Goal: Task Accomplishment & Management: Manage account settings

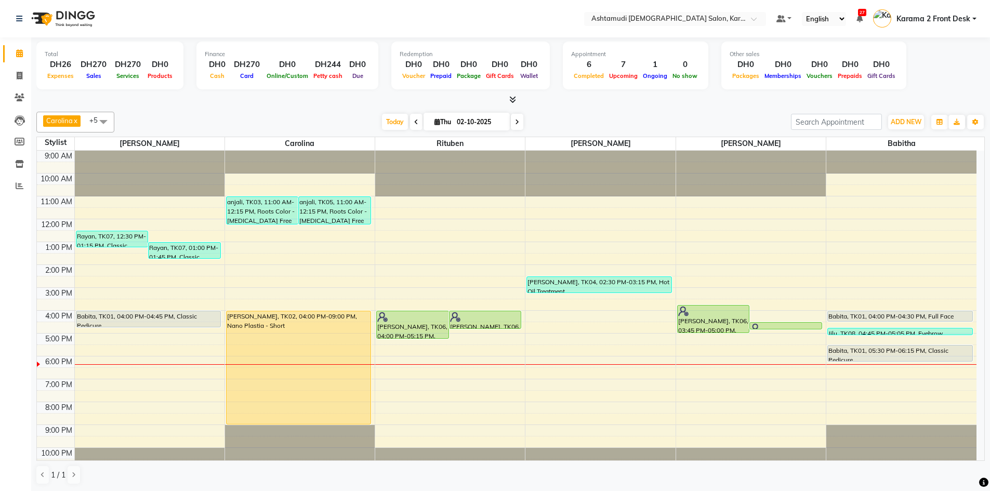
click at [573, 119] on div "Today Thu 02-10-2025" at bounding box center [453, 122] width 666 height 16
click at [586, 112] on div "Carolina x [PERSON_NAME] x [PERSON_NAME] x [PERSON_NAME] x [PERSON_NAME] x Ritu…" at bounding box center [510, 122] width 949 height 21
click at [448, 119] on span "Thu" at bounding box center [443, 122] width 22 height 8
select select "10"
select select "2025"
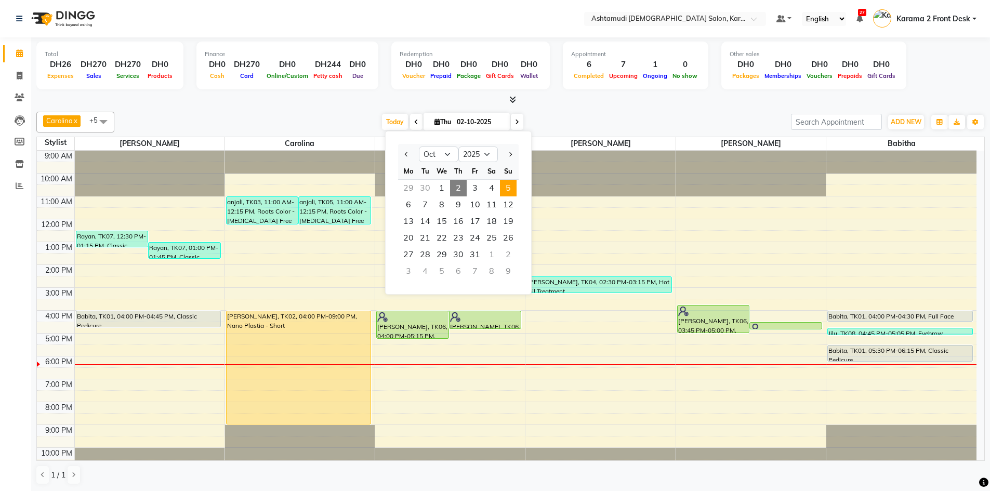
click at [510, 187] on span "5" at bounding box center [508, 188] width 17 height 17
type input "05-10-2025"
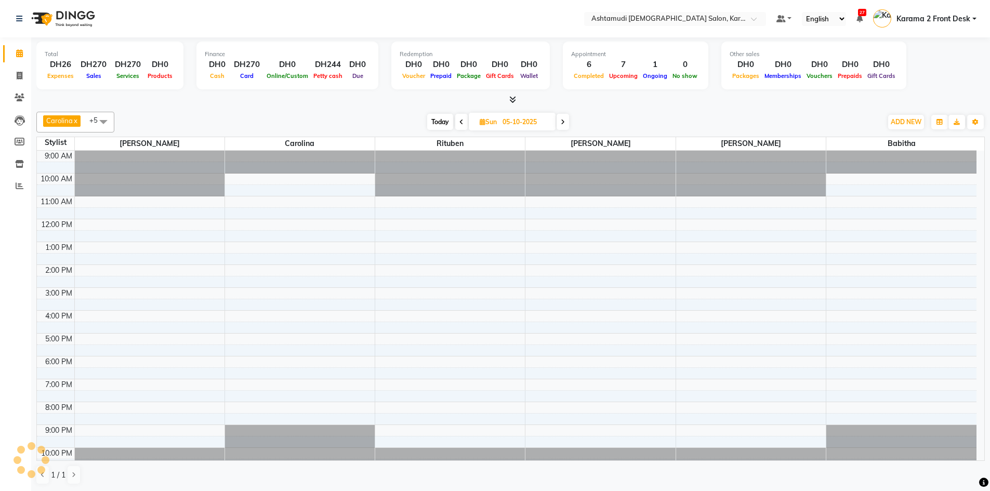
scroll to position [10, 0]
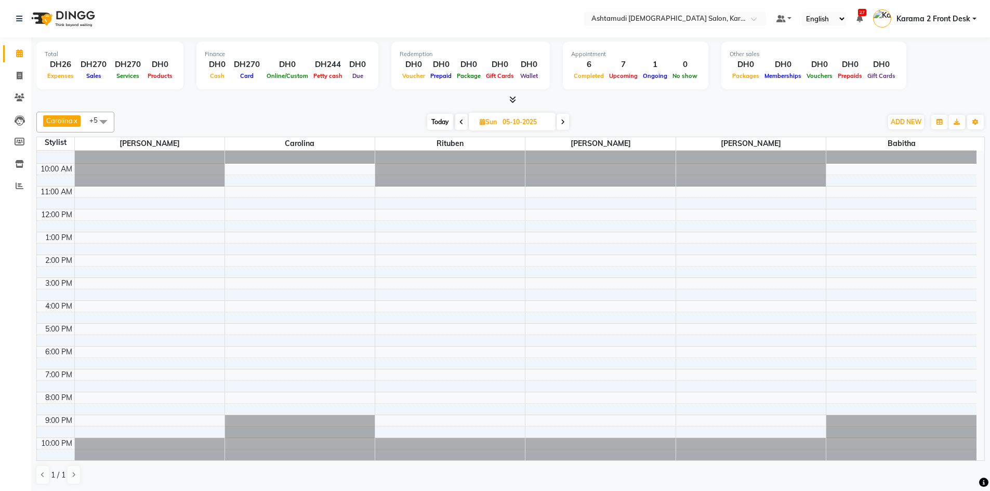
click at [252, 194] on div "9:00 AM 10:00 AM 11:00 AM 12:00 PM 1:00 PM 2:00 PM 3:00 PM 4:00 PM 5:00 PM 6:00…" at bounding box center [507, 301] width 940 height 320
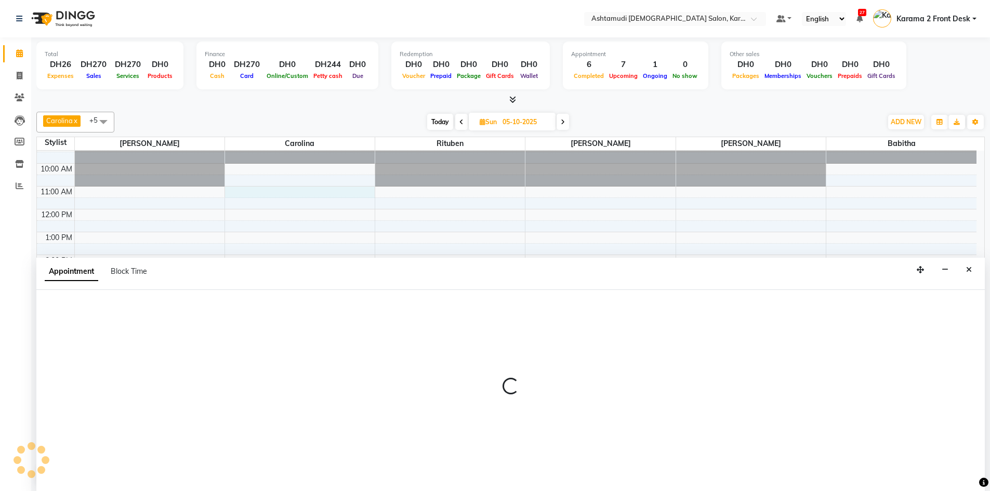
scroll to position [1, 0]
select select "69442"
select select "tentative"
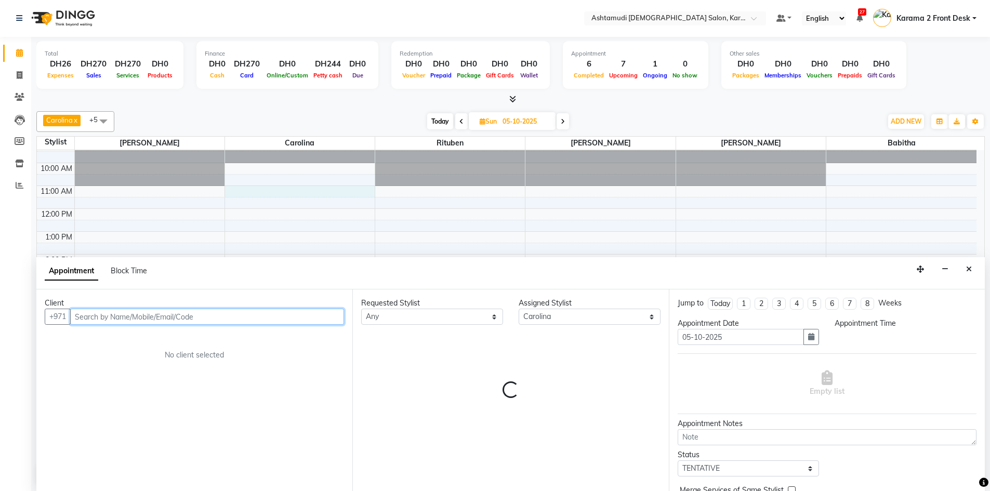
click at [109, 315] on input "text" at bounding box center [207, 317] width 274 height 16
select select "660"
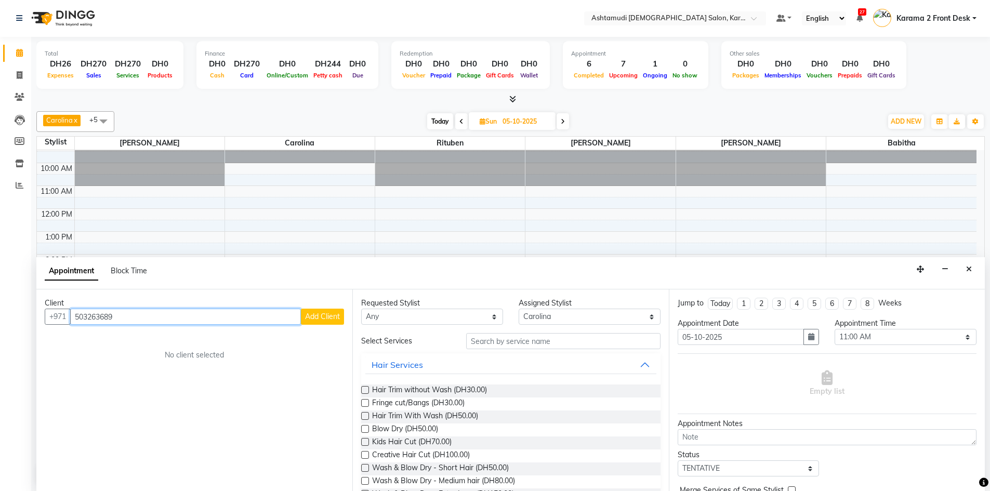
type input "503263689"
click at [330, 319] on span "Add Client" at bounding box center [322, 316] width 35 height 9
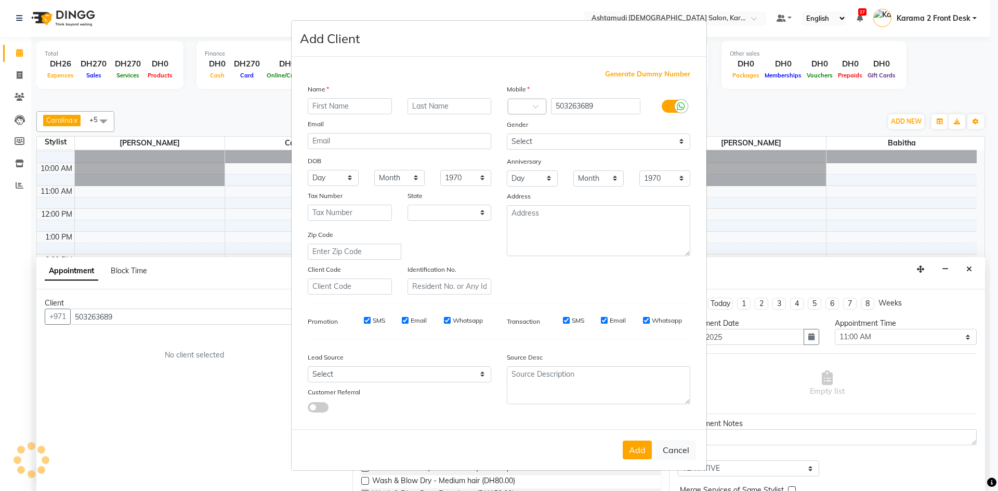
select select "3798"
click at [352, 102] on input "text" at bounding box center [350, 106] width 84 height 16
type input "[PERSON_NAME]"
click at [532, 140] on select "Select [DEMOGRAPHIC_DATA] [DEMOGRAPHIC_DATA] Other Prefer Not To Say" at bounding box center [598, 142] width 183 height 16
select select "[DEMOGRAPHIC_DATA]"
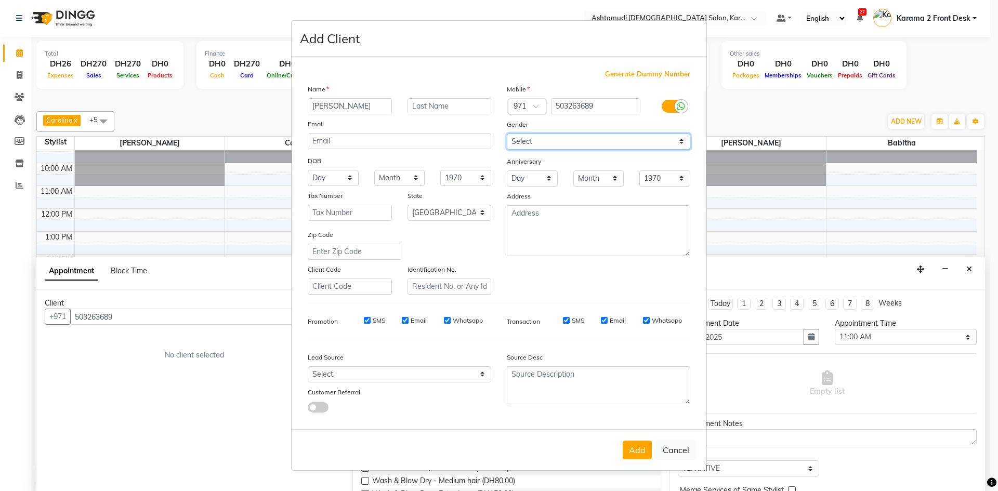
click at [507, 134] on select "Select [DEMOGRAPHIC_DATA] [DEMOGRAPHIC_DATA] Other Prefer Not To Say" at bounding box center [598, 142] width 183 height 16
click at [335, 176] on select "Day 01 02 03 04 05 06 07 08 09 10 11 12 13 14 15 16 17 18 19 20 21 22 23 24 25 …" at bounding box center [333, 178] width 51 height 16
select select "26"
click at [308, 170] on select "Day 01 02 03 04 05 06 07 08 09 10 11 12 13 14 15 16 17 18 19 20 21 22 23 24 25 …" at bounding box center [333, 178] width 51 height 16
click at [400, 175] on select "Month January February March April May June July August September October Novem…" at bounding box center [399, 178] width 51 height 16
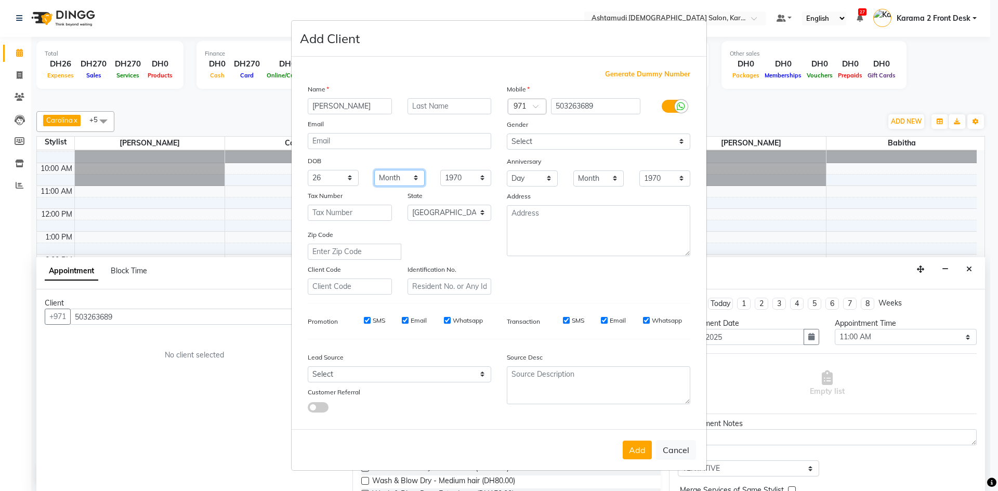
select select "05"
click at [374, 170] on select "Month January February March April May June July August September October Novem…" at bounding box center [399, 178] width 51 height 16
click at [551, 138] on select "Select [DEMOGRAPHIC_DATA] [DEMOGRAPHIC_DATA] Other Prefer Not To Say" at bounding box center [598, 142] width 183 height 16
click at [507, 134] on select "Select [DEMOGRAPHIC_DATA] [DEMOGRAPHIC_DATA] Other Prefer Not To Say" at bounding box center [598, 142] width 183 height 16
click at [567, 206] on textarea at bounding box center [598, 230] width 183 height 51
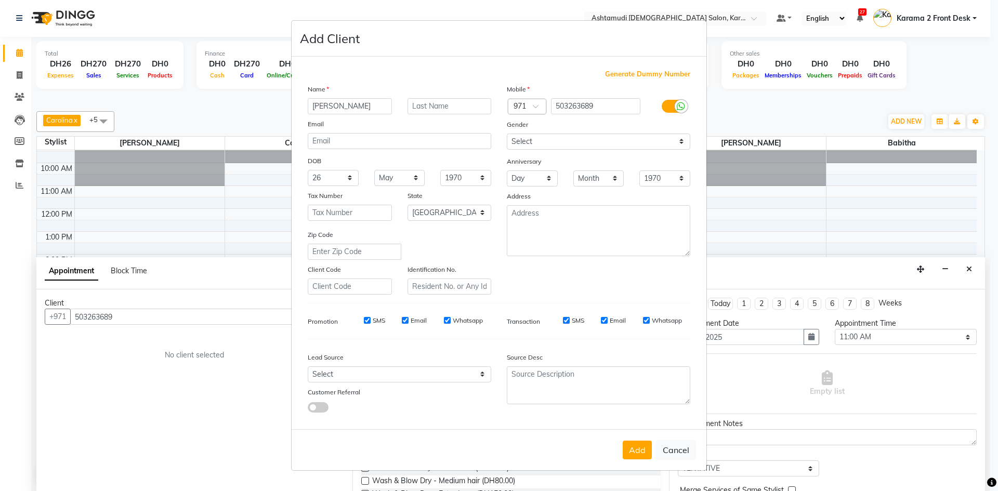
click at [524, 277] on div "Mobile Country Code × 971 503263689 Gender Select [DEMOGRAPHIC_DATA] [DEMOGRAPH…" at bounding box center [598, 189] width 199 height 211
click at [637, 449] on button "Add" at bounding box center [637, 450] width 29 height 19
select select
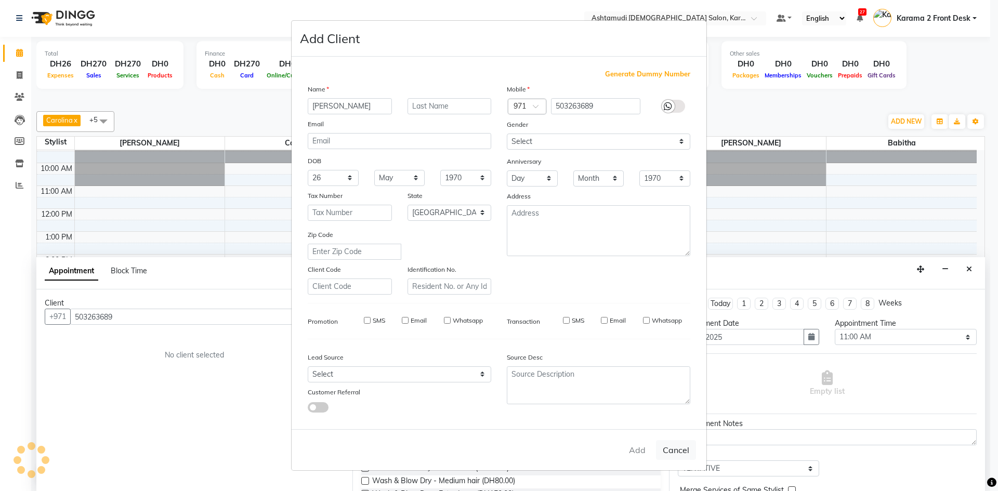
select select
select select "null"
select select
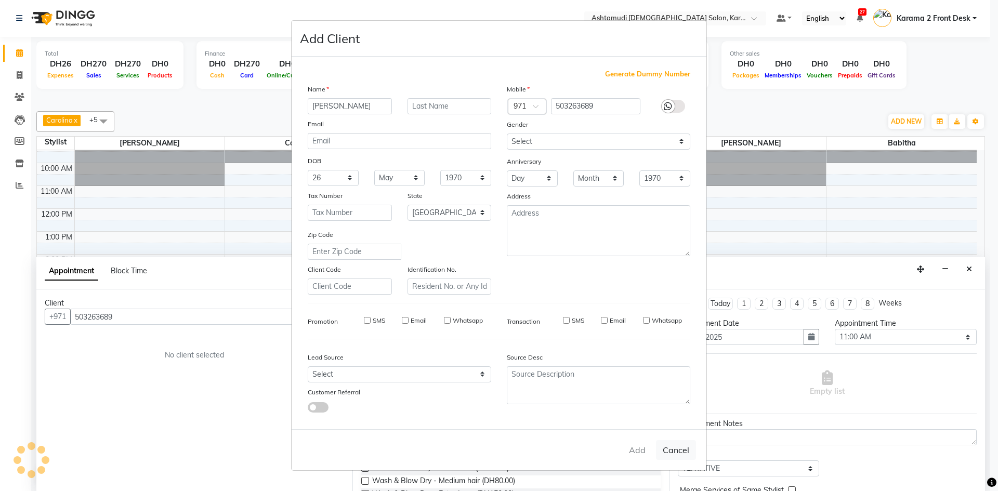
select select
checkbox input "false"
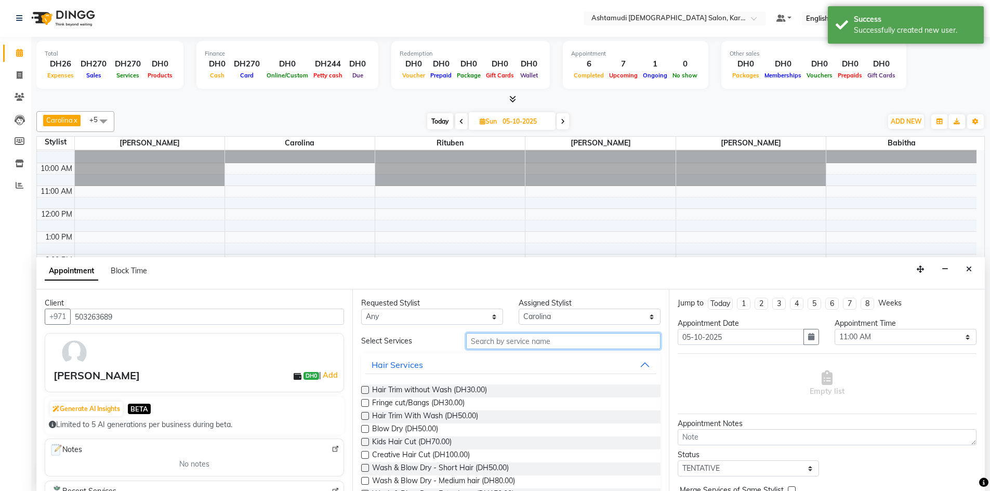
click at [511, 344] on input "text" at bounding box center [563, 341] width 194 height 16
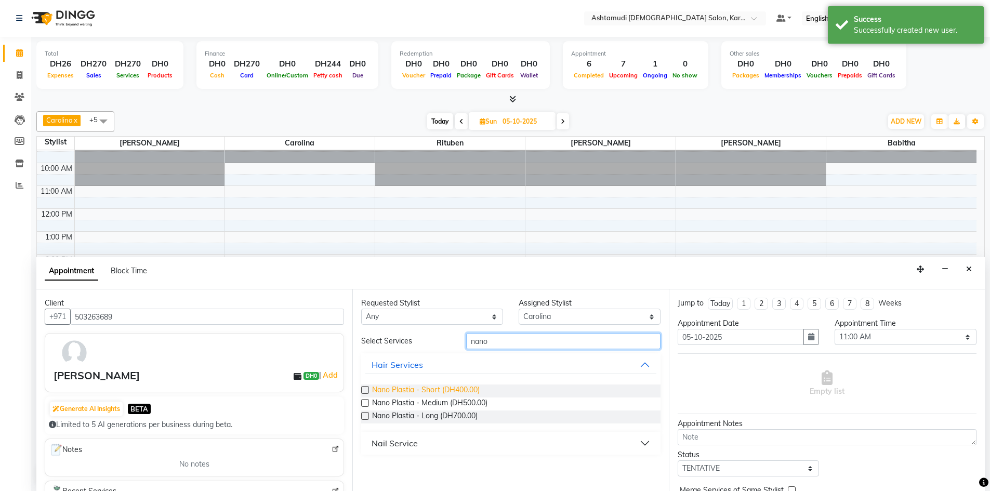
type input "nano"
click at [459, 389] on span "Nano Plastia - Short (DH400.00)" at bounding box center [426, 391] width 108 height 13
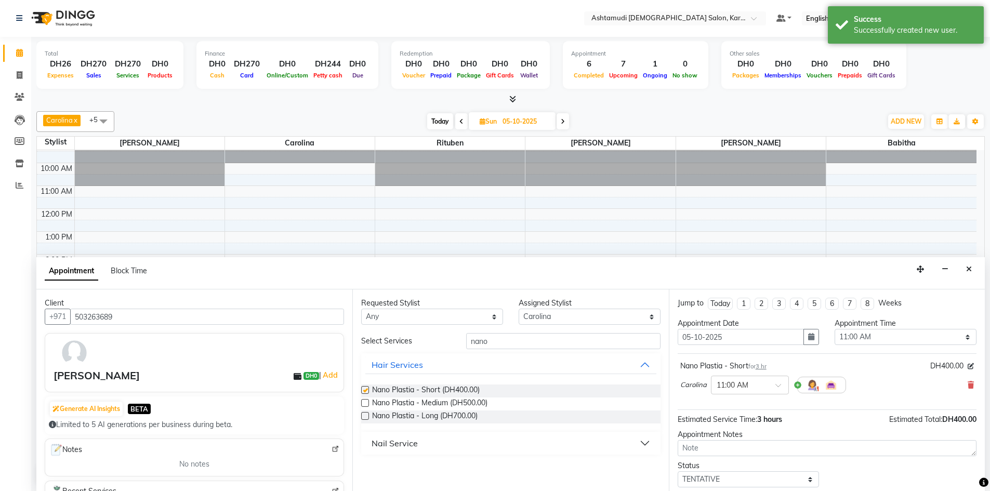
checkbox input "false"
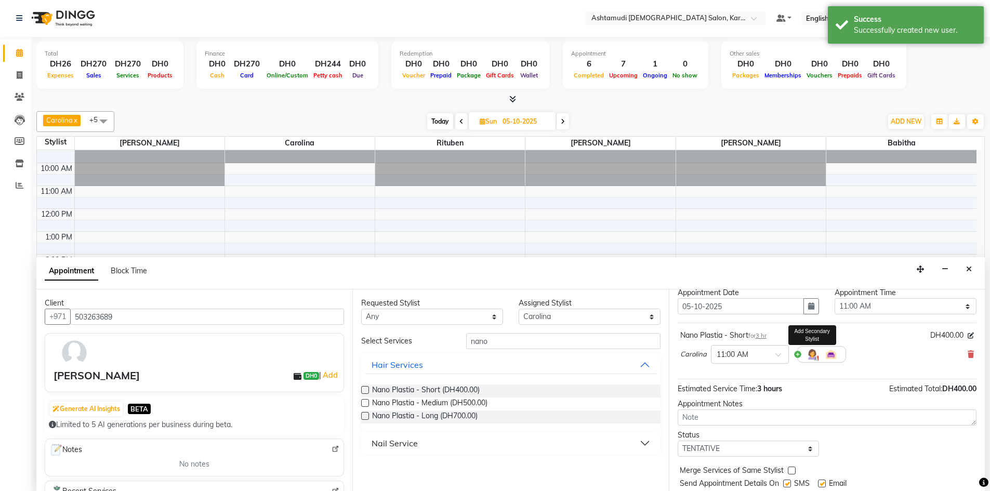
scroll to position [62, 0]
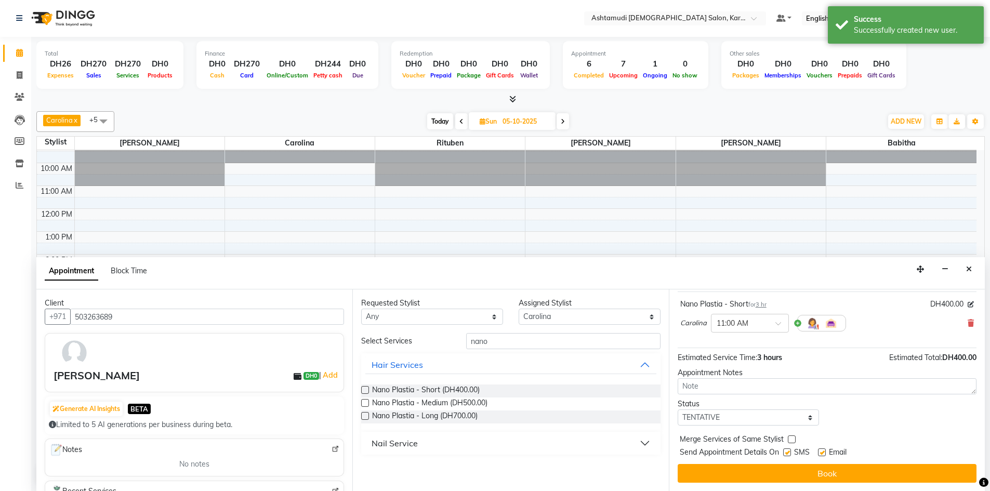
click at [745, 475] on button "Book" at bounding box center [827, 473] width 299 height 19
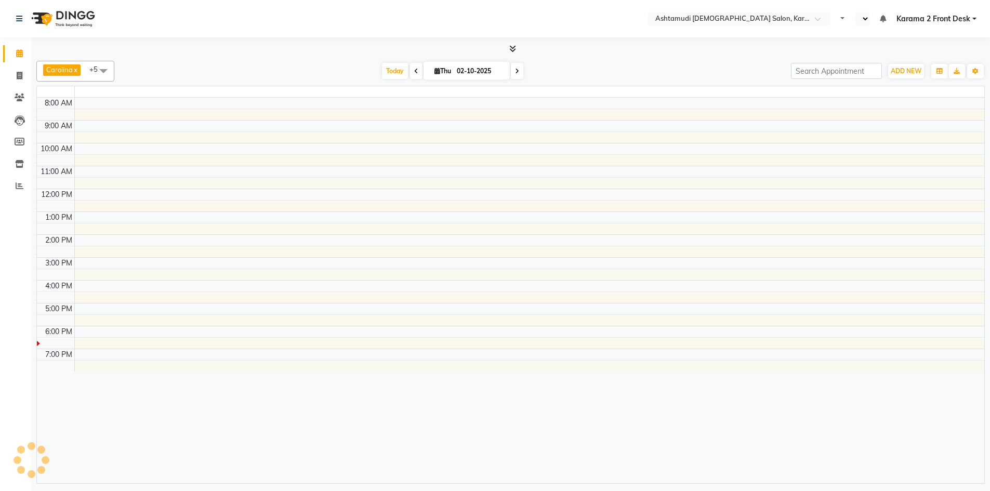
select select "en"
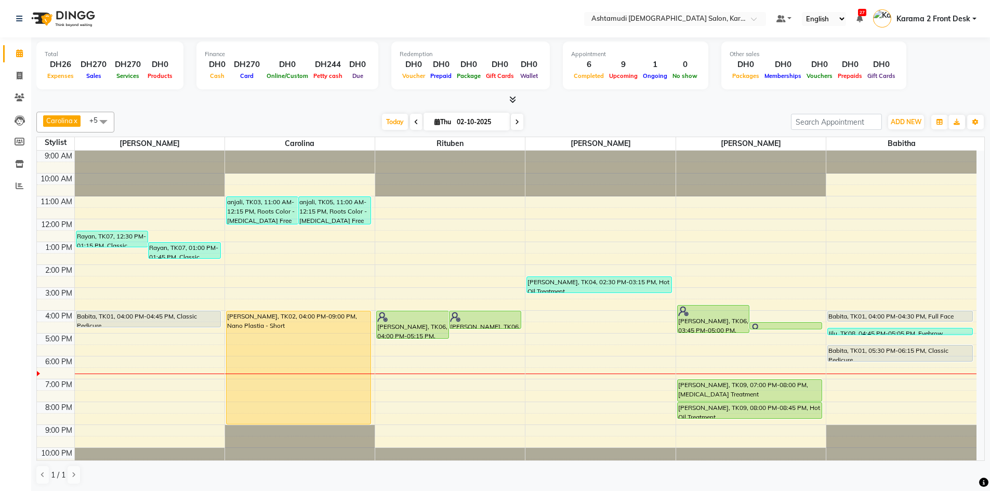
click at [578, 129] on div "Today Thu 02-10-2025" at bounding box center [453, 122] width 666 height 16
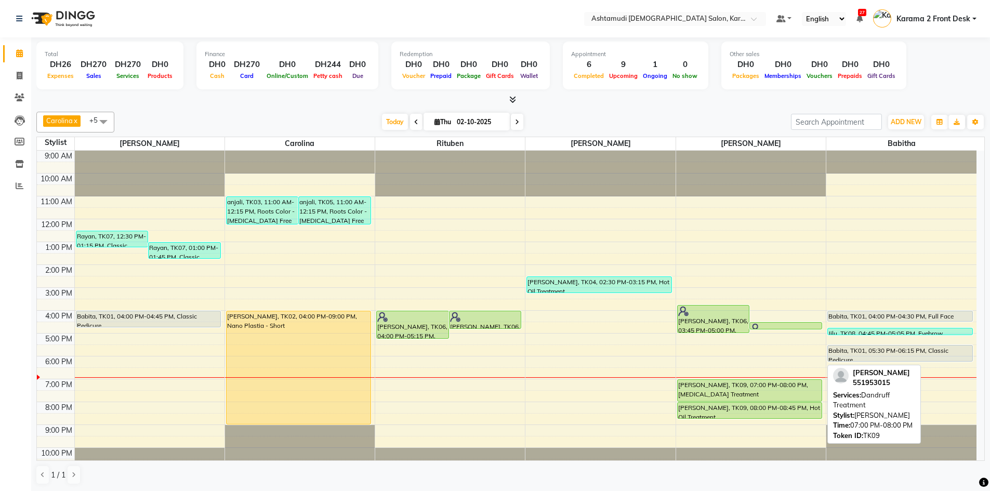
click at [719, 386] on div "[PERSON_NAME], TK09, 07:00 PM-08:00 PM, [MEDICAL_DATA] Treatment" at bounding box center [750, 390] width 144 height 21
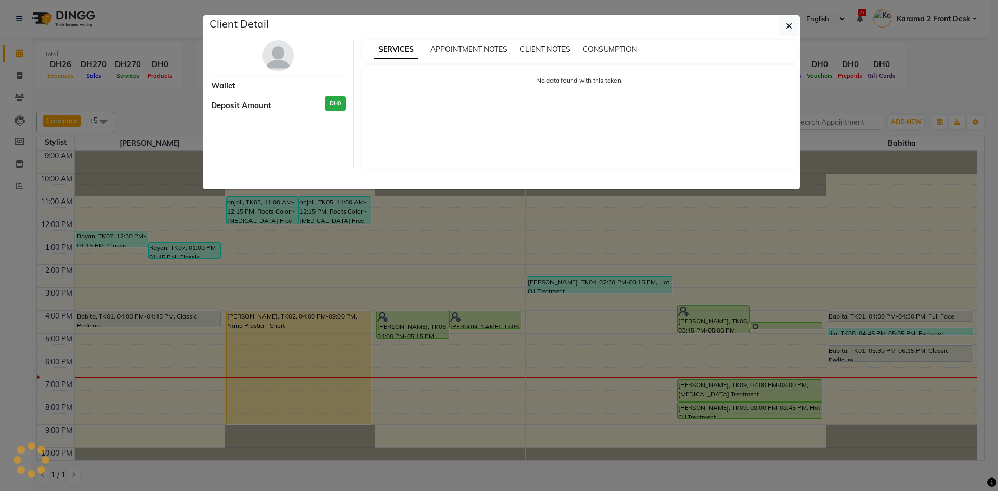
select select "5"
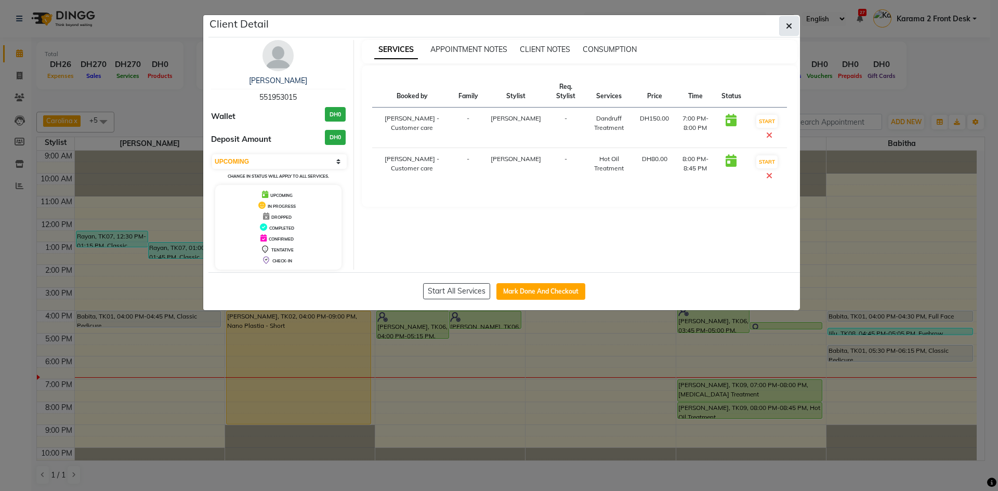
click at [786, 24] on icon "button" at bounding box center [789, 26] width 6 height 8
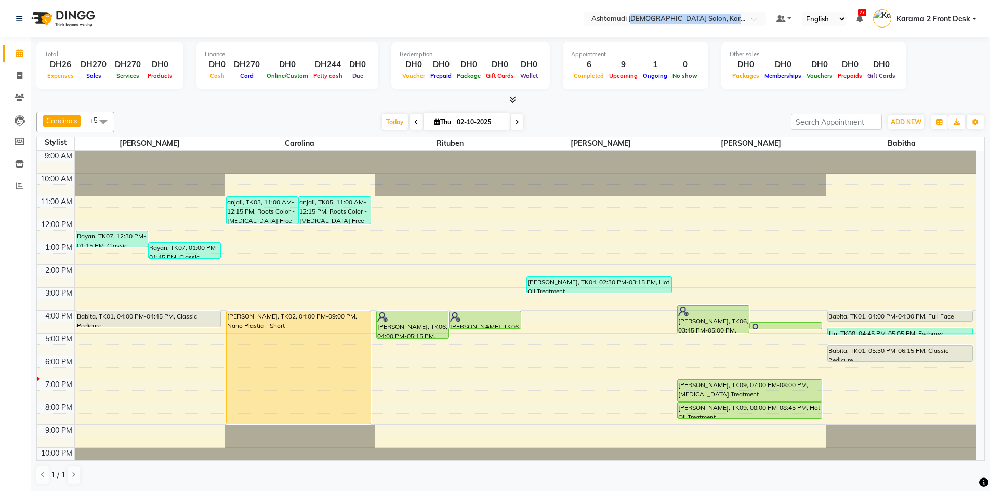
drag, startPoint x: 633, startPoint y: -17, endPoint x: 627, endPoint y: -16, distance: 6.3
click at [627, 0] on html "Select Location × Ashtamudi Ladies Salon, Karama 2 Default Panel My Panel Engli…" at bounding box center [495, 245] width 990 height 491
click at [321, 108] on div "Carolina x Linda x Farsana Begum x Jyothi Krishna x Babitha x Rituben x +5 Sele…" at bounding box center [510, 299] width 949 height 382
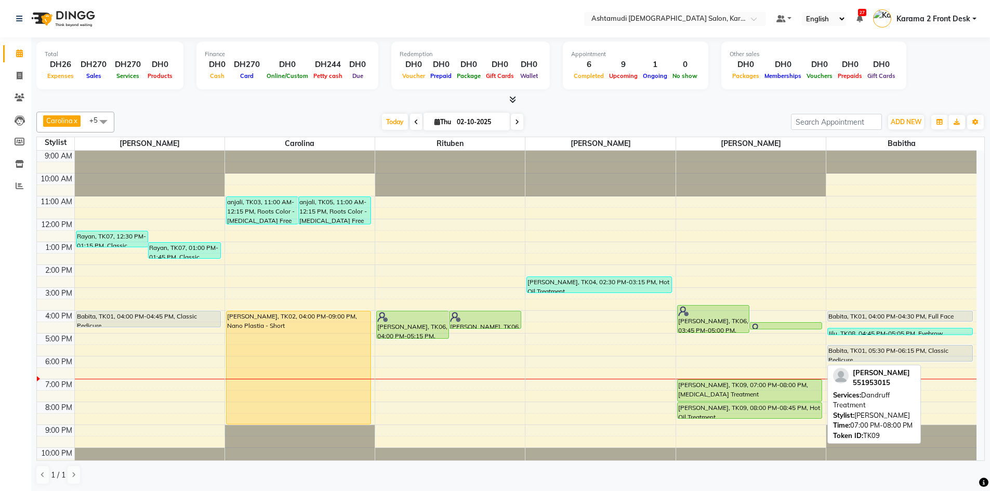
click at [753, 306] on div "9:00 AM 10:00 AM 11:00 AM 12:00 PM 1:00 PM 2:00 PM 3:00 PM 4:00 PM 5:00 PM 6:00…" at bounding box center [507, 311] width 940 height 320
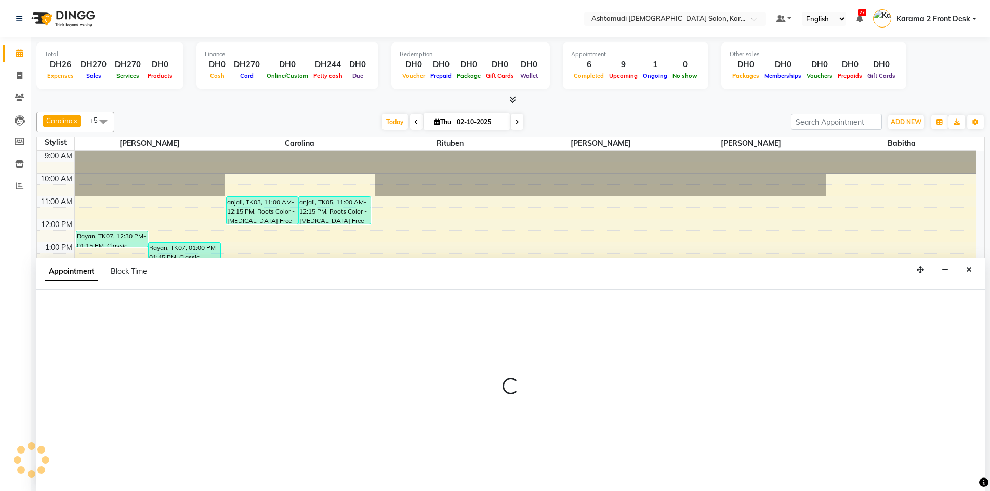
scroll to position [1, 0]
click at [972, 266] on button "Close" at bounding box center [969, 269] width 15 height 16
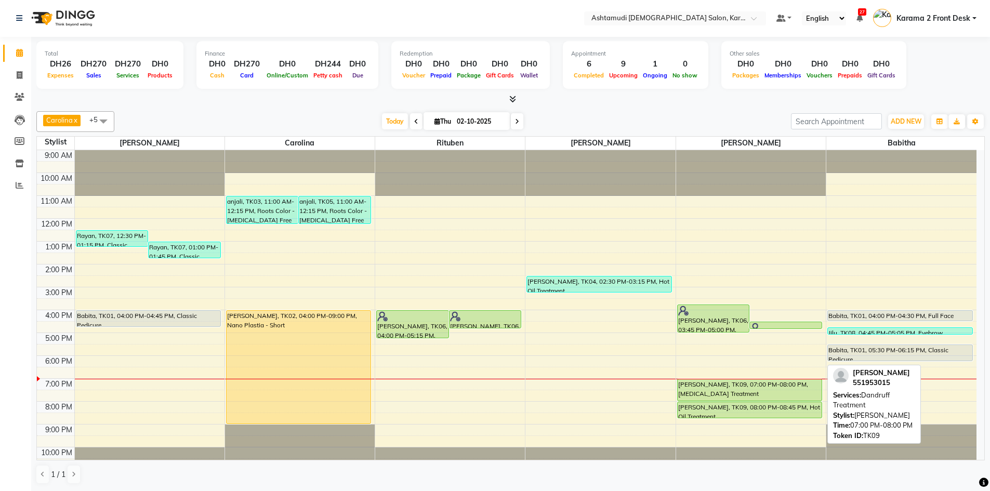
click at [760, 387] on div "[PERSON_NAME], TK09, 07:00 PM-08:00 PM, [MEDICAL_DATA] Treatment" at bounding box center [750, 389] width 144 height 21
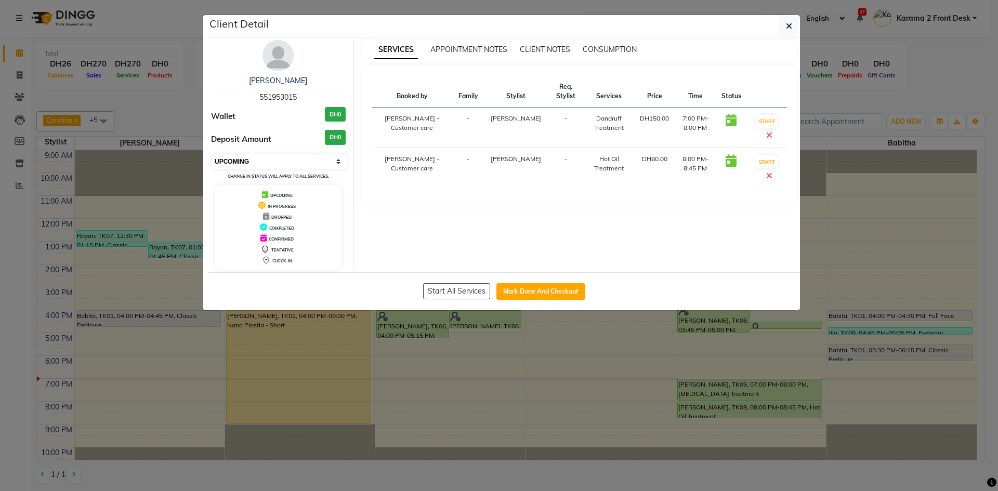
click at [243, 156] on select "Select IN SERVICE CONFIRMED TENTATIVE CHECK IN MARK DONE DROPPED UPCOMING" at bounding box center [279, 161] width 135 height 15
select select "1"
click at [212, 154] on select "Select IN SERVICE CONFIRMED TENTATIVE CHECK IN MARK DONE DROPPED UPCOMING" at bounding box center [279, 161] width 135 height 15
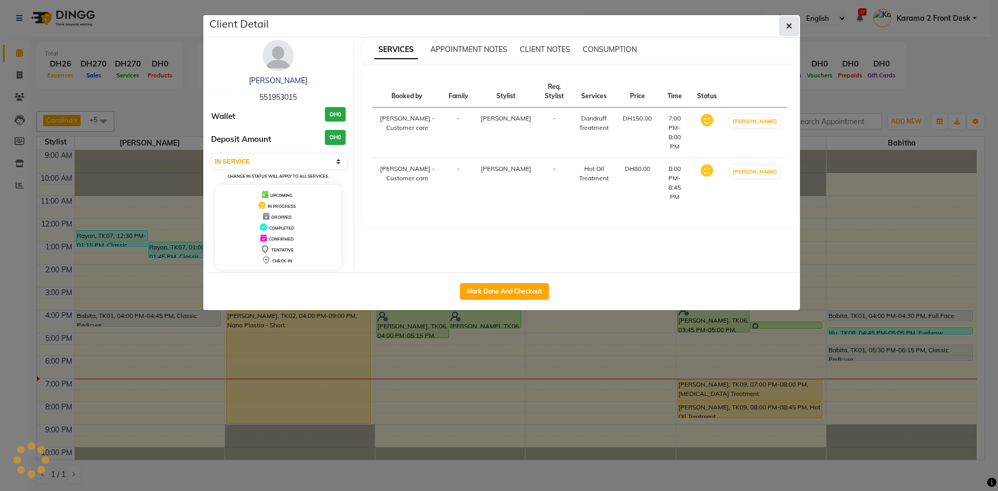
click at [784, 23] on button "button" at bounding box center [789, 26] width 20 height 20
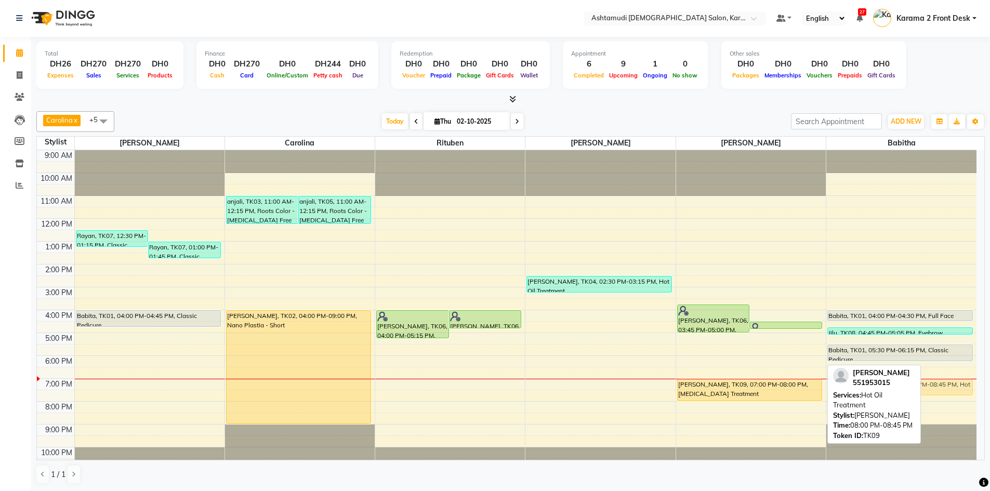
drag, startPoint x: 762, startPoint y: 409, endPoint x: 867, endPoint y: 389, distance: 106.7
click at [867, 389] on div "Carolina x Linda x Farsana Begum x Jyothi Krishna x Babitha x Rituben x +5 Sele…" at bounding box center [510, 298] width 949 height 382
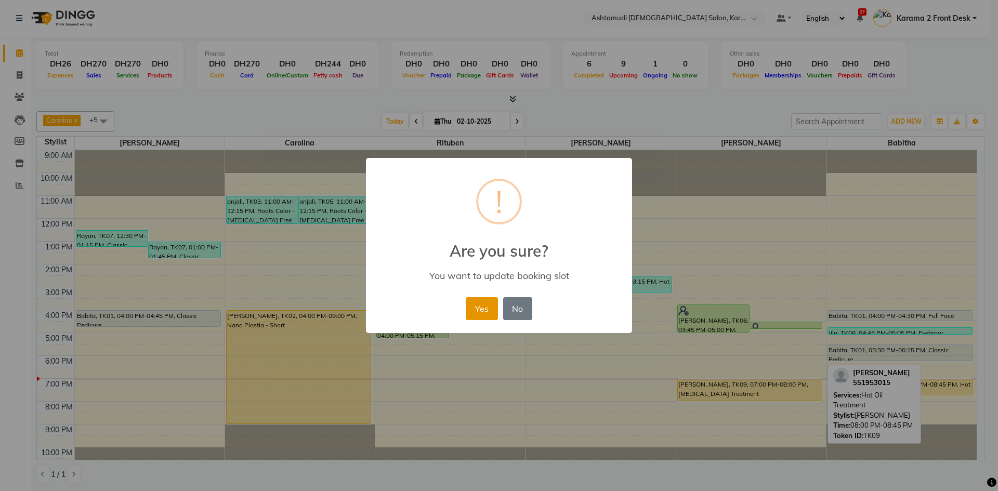
click at [489, 310] on button "Yes" at bounding box center [482, 308] width 32 height 23
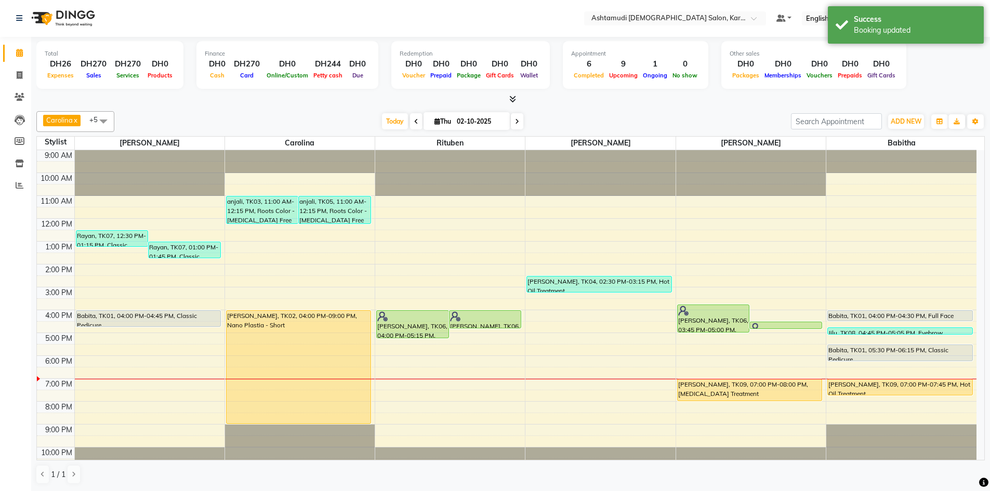
click at [679, 110] on div "Carolina x Linda x Farsana Begum x Jyothi Krishna x Babitha x Rituben x +5 Sele…" at bounding box center [510, 298] width 949 height 382
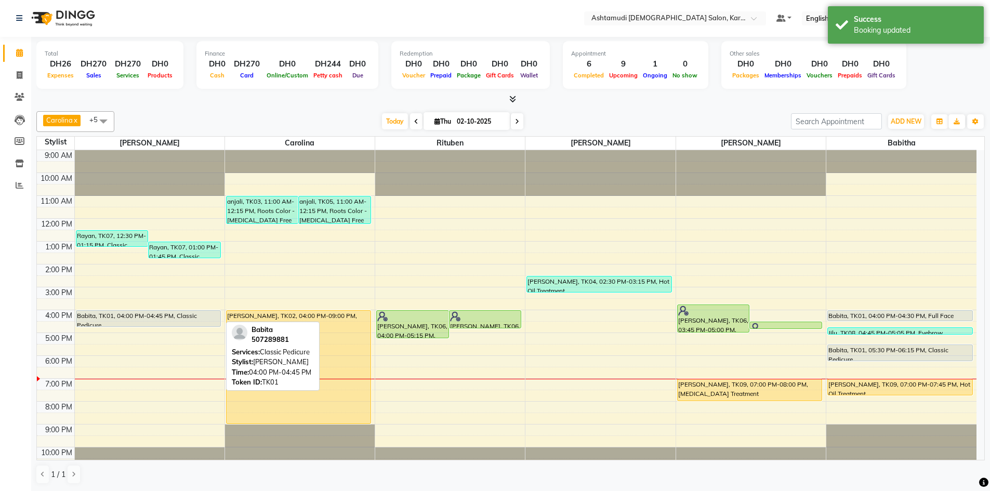
click at [121, 317] on div "Babita, TK01, 04:00 PM-04:45 PM, Classic Pedicure" at bounding box center [148, 319] width 144 height 16
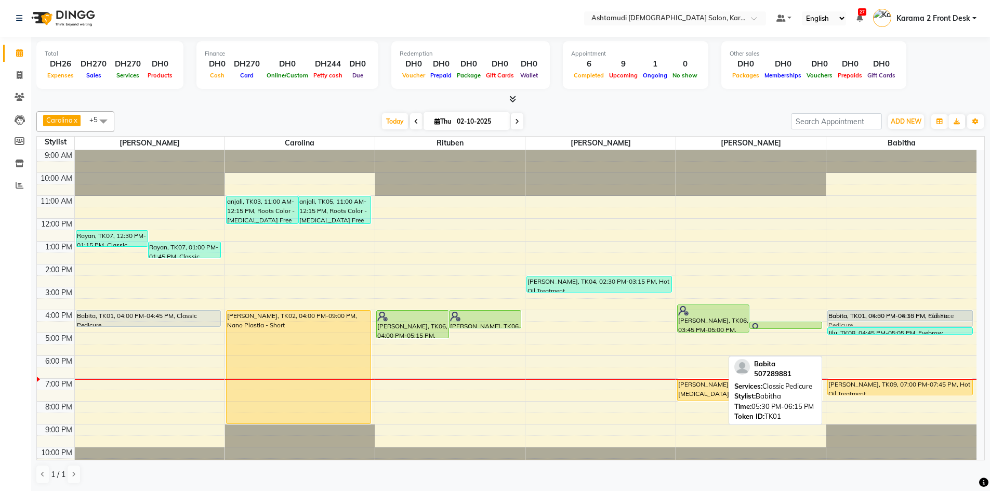
drag, startPoint x: 876, startPoint y: 354, endPoint x: 878, endPoint y: 320, distance: 34.9
click at [878, 320] on div "Babita, TK01, 04:00 PM-04:30 PM, Full Face Threading With Eyebrows Jilu, TK08, …" at bounding box center [901, 310] width 150 height 320
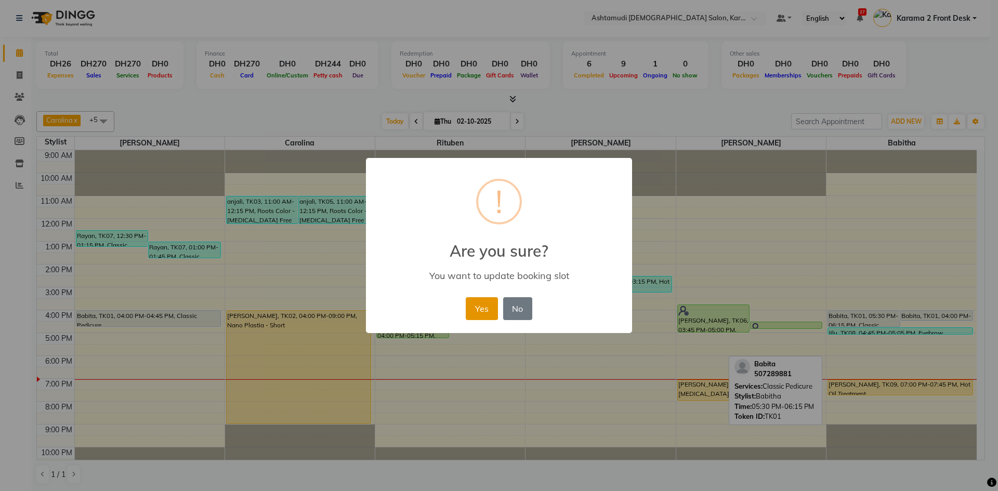
click at [479, 312] on button "Yes" at bounding box center [482, 308] width 32 height 23
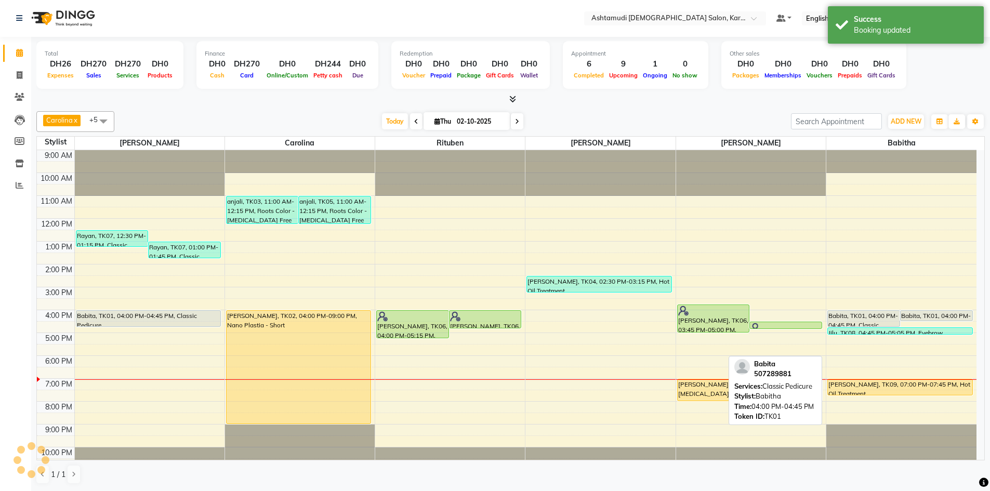
click at [865, 317] on div "Babita, TK01, 04:00 PM-04:45 PM, Classic Pedicure" at bounding box center [864, 319] width 72 height 16
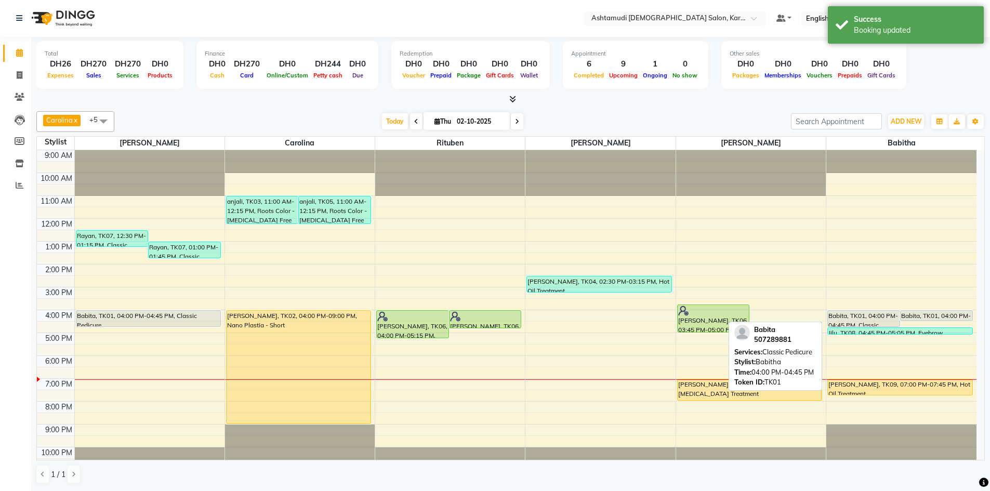
click at [869, 315] on div "Babita, TK01, 04:00 PM-04:45 PM, Classic Pedicure" at bounding box center [864, 319] width 72 height 16
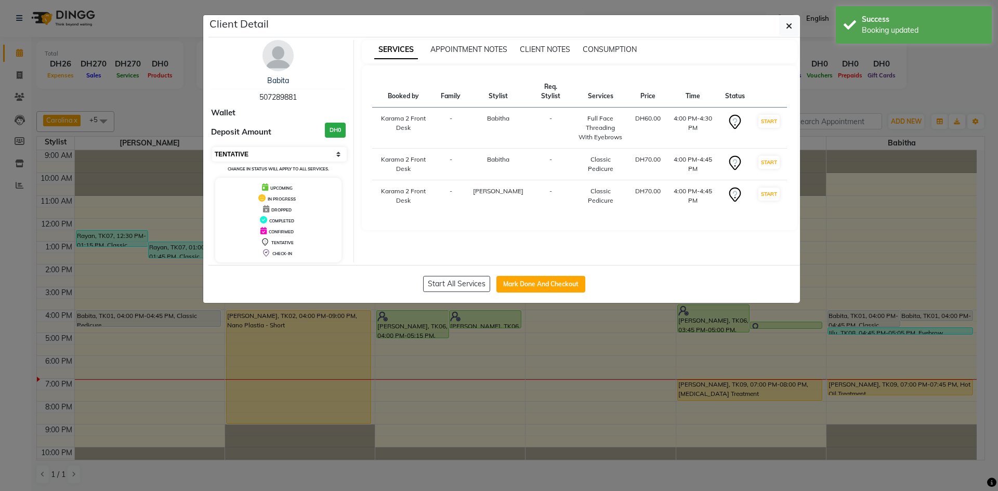
click at [249, 150] on select "Select IN SERVICE CONFIRMED TENTATIVE CHECK IN MARK DONE DROPPED UPCOMING" at bounding box center [279, 154] width 135 height 15
select select "2"
click at [212, 147] on select "Select IN SERVICE CONFIRMED TENTATIVE CHECK IN MARK DONE DROPPED UPCOMING" at bounding box center [279, 154] width 135 height 15
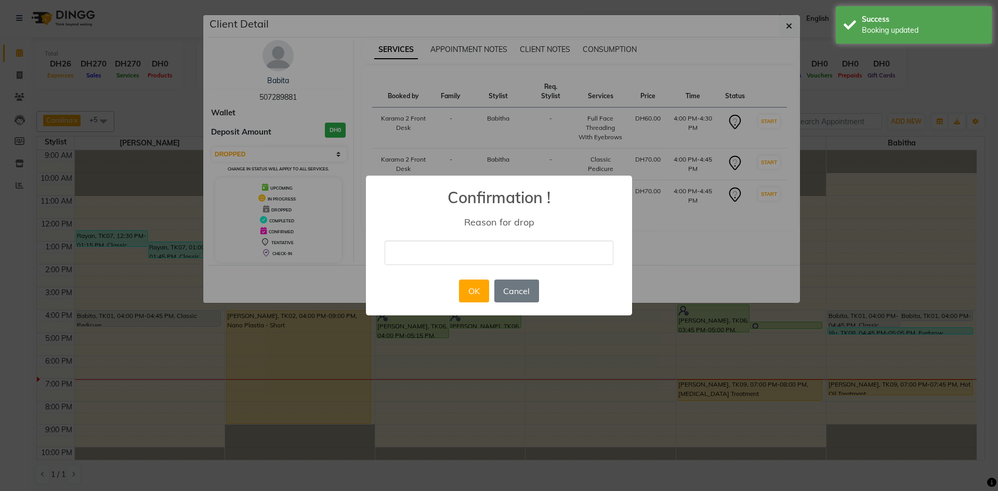
click at [414, 251] on input "text" at bounding box center [499, 253] width 229 height 24
type input "no"
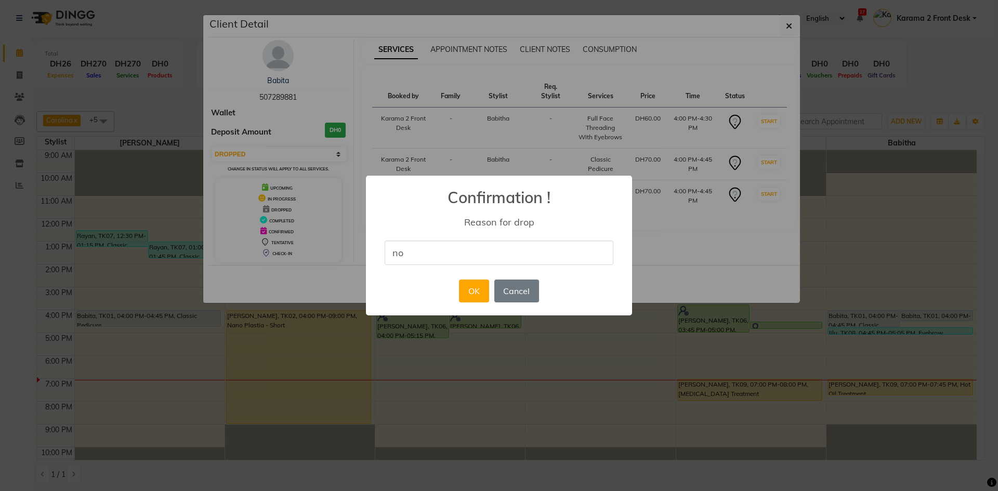
drag, startPoint x: 778, startPoint y: 26, endPoint x: 786, endPoint y: 25, distance: 8.3
click at [778, 26] on div "× Confirmation ! Reason for drop no OK No Cancel" at bounding box center [499, 245] width 998 height 491
select select "7"
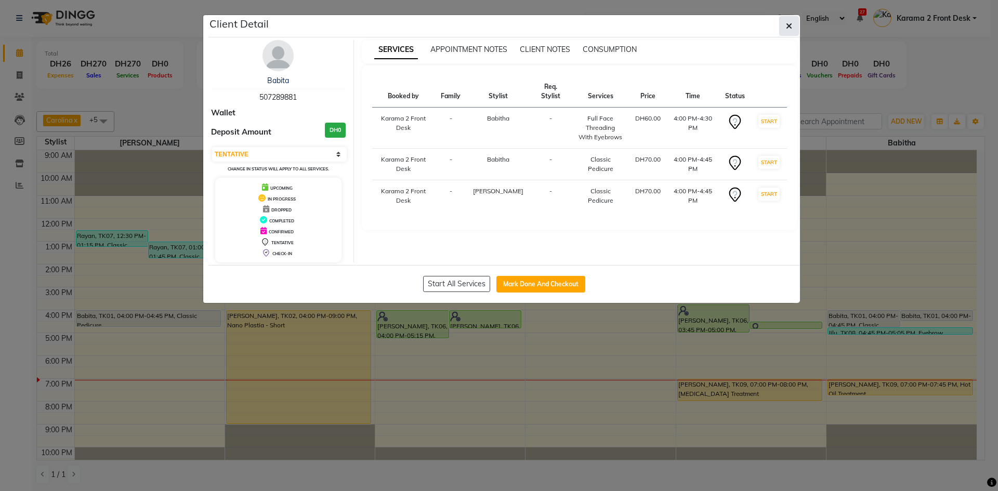
click at [795, 27] on button "button" at bounding box center [789, 26] width 20 height 20
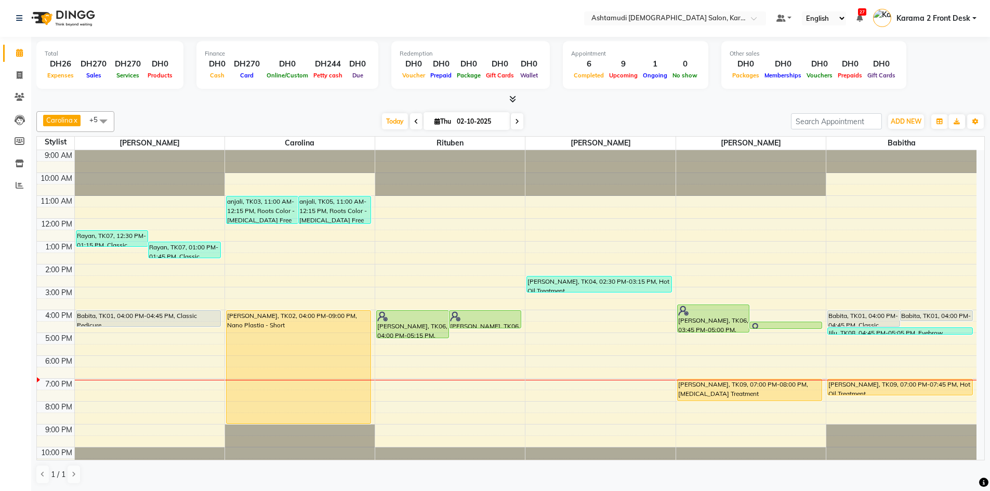
drag, startPoint x: 648, startPoint y: 119, endPoint x: 640, endPoint y: 121, distance: 8.2
click at [642, 120] on div "Today Thu 02-10-2025" at bounding box center [453, 122] width 666 height 16
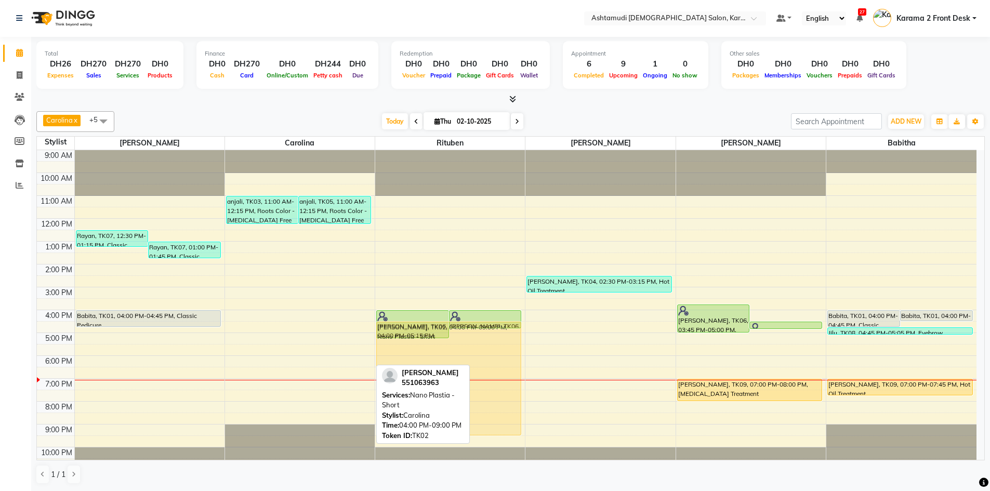
drag, startPoint x: 312, startPoint y: 334, endPoint x: 488, endPoint y: 339, distance: 175.8
click at [488, 339] on tr "Rayan, TK07, 12:30 PM-01:15 PM, Classic Pedicure Rayan, TK07, 01:00 PM-01:45 PM…" at bounding box center [507, 310] width 940 height 320
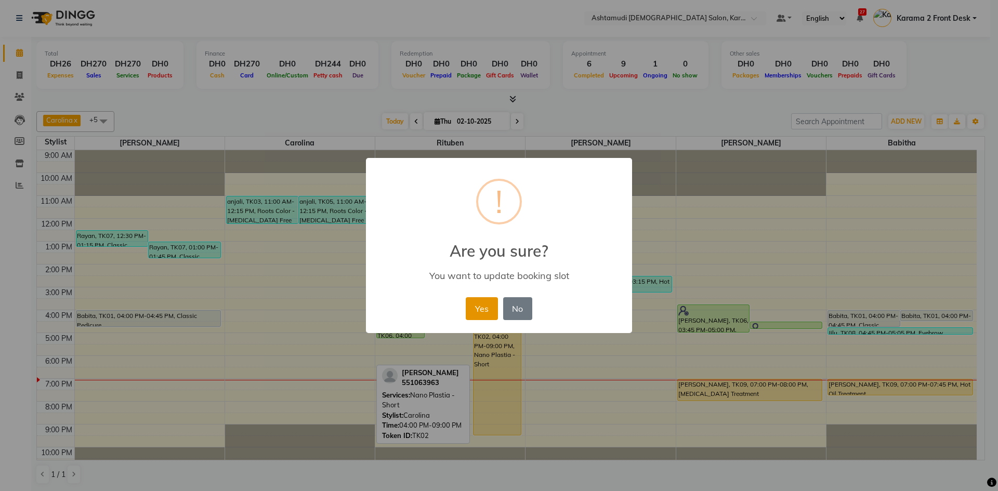
click at [486, 310] on button "Yes" at bounding box center [482, 308] width 32 height 23
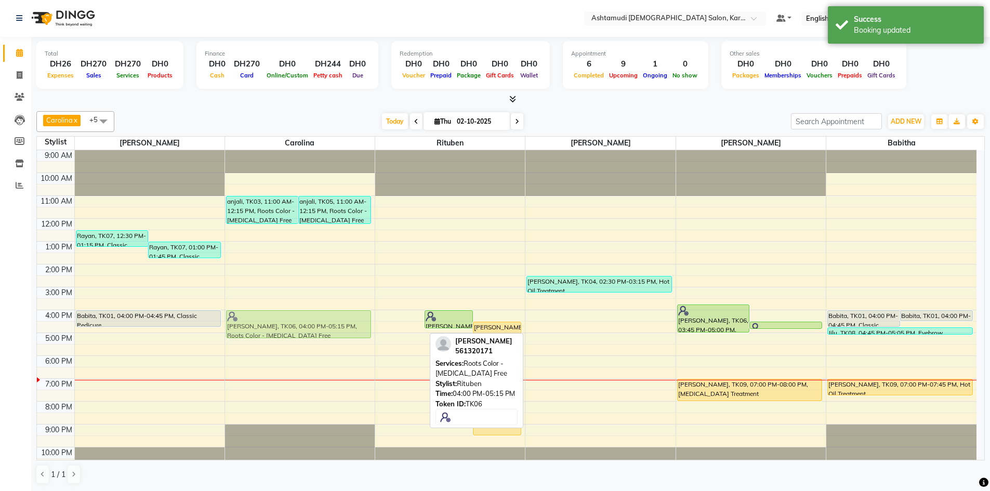
drag, startPoint x: 383, startPoint y: 321, endPoint x: 294, endPoint y: 320, distance: 88.9
click at [294, 320] on tr "Rayan, TK07, 12:30 PM-01:15 PM, Classic Pedicure Rayan, TK07, 01:00 PM-01:45 PM…" at bounding box center [507, 310] width 940 height 320
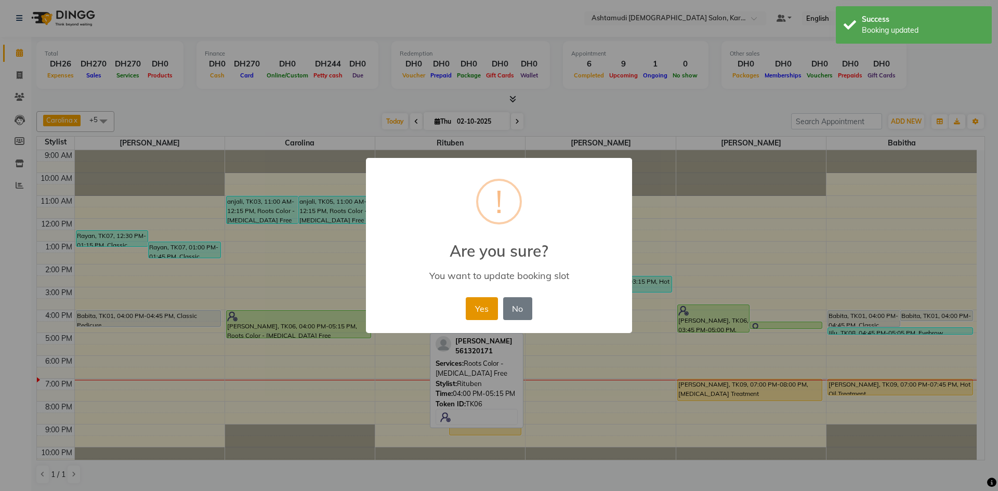
click at [484, 304] on button "Yes" at bounding box center [482, 308] width 32 height 23
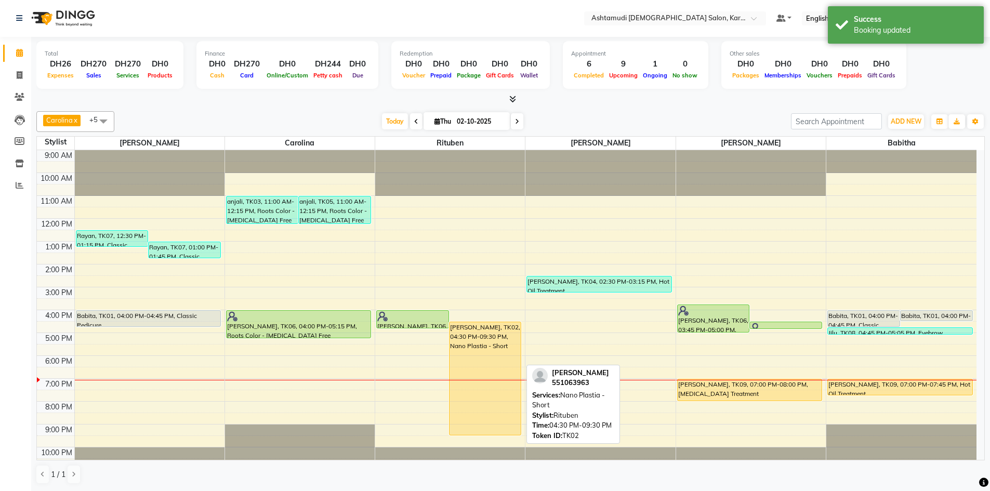
click at [480, 325] on div "Gopika, TK02, 04:30 PM-09:30 PM, Nano Plastia - Short" at bounding box center [486, 378] width 72 height 113
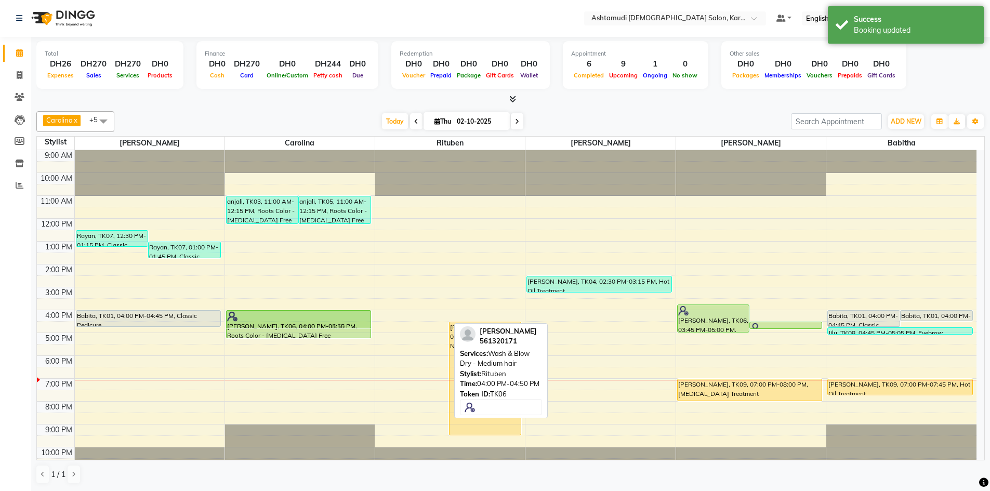
drag, startPoint x: 426, startPoint y: 320, endPoint x: 375, endPoint y: 320, distance: 50.4
click at [327, 324] on tr "Rayan, TK07, 12:30 PM-01:15 PM, Classic Pedicure Rayan, TK07, 01:00 PM-01:45 PM…" at bounding box center [507, 310] width 940 height 320
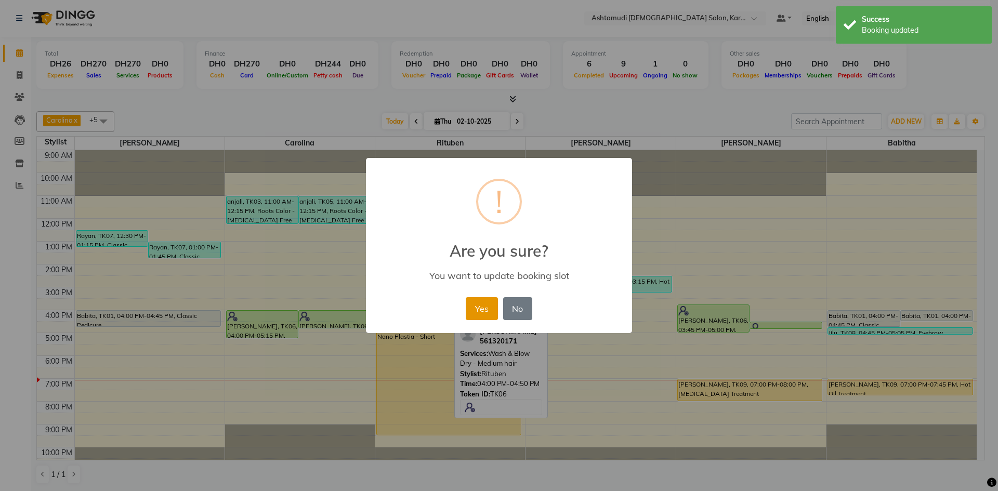
click at [475, 303] on button "Yes" at bounding box center [482, 308] width 32 height 23
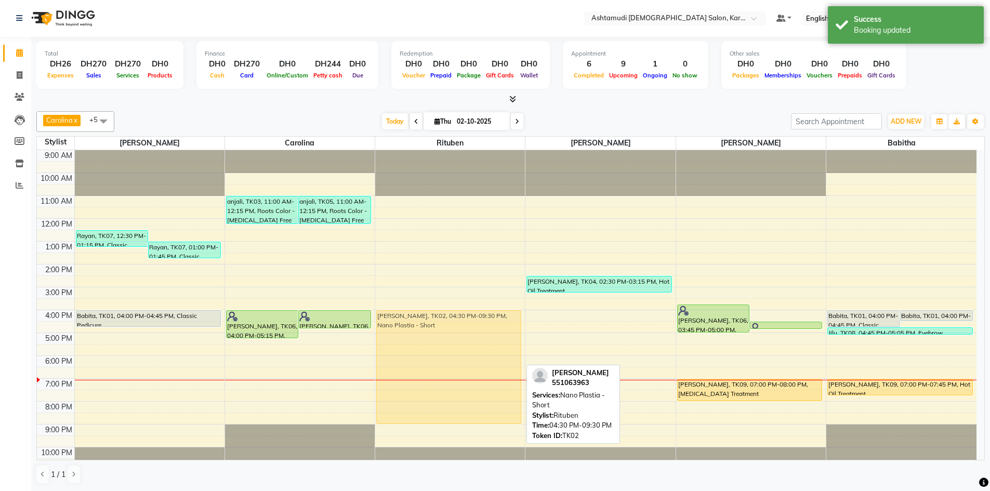
drag, startPoint x: 430, startPoint y: 328, endPoint x: 434, endPoint y: 321, distance: 8.1
click at [434, 321] on div "Gopika, TK02, 04:30 PM-09:30 PM, Nano Plastia - Short Gopika, TK02, 04:30 PM-09…" at bounding box center [450, 310] width 150 height 320
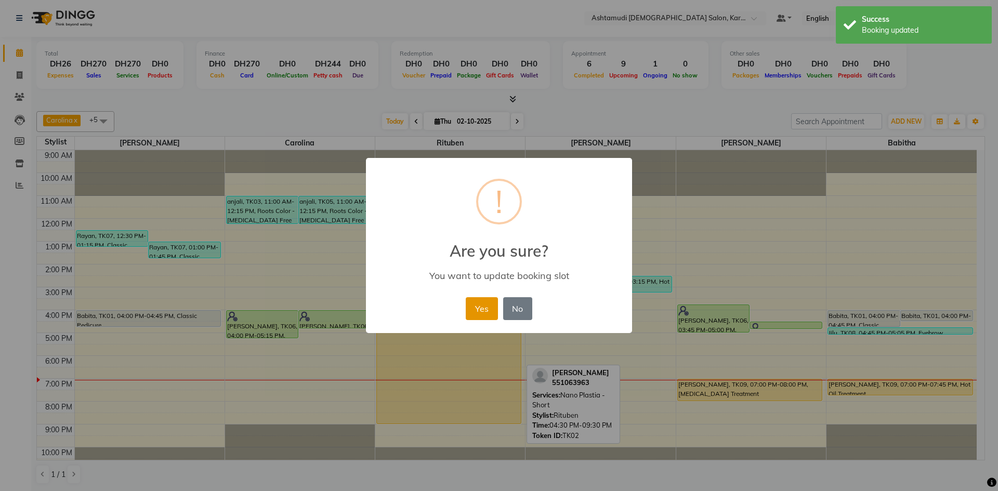
click at [470, 315] on button "Yes" at bounding box center [482, 308] width 32 height 23
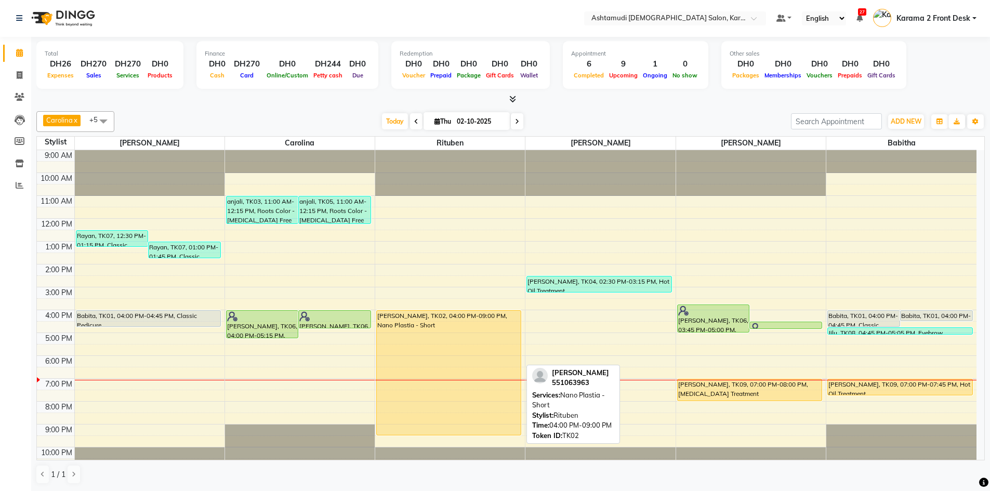
scroll to position [1, 0]
drag, startPoint x: 450, startPoint y: 422, endPoint x: 450, endPoint y: 439, distance: 17.7
click at [450, 439] on div "Gopika, TK02, 04:00 PM-09:00 PM, Nano Plastia - Short Gopika, TK02, 04:00 PM-09…" at bounding box center [450, 309] width 150 height 320
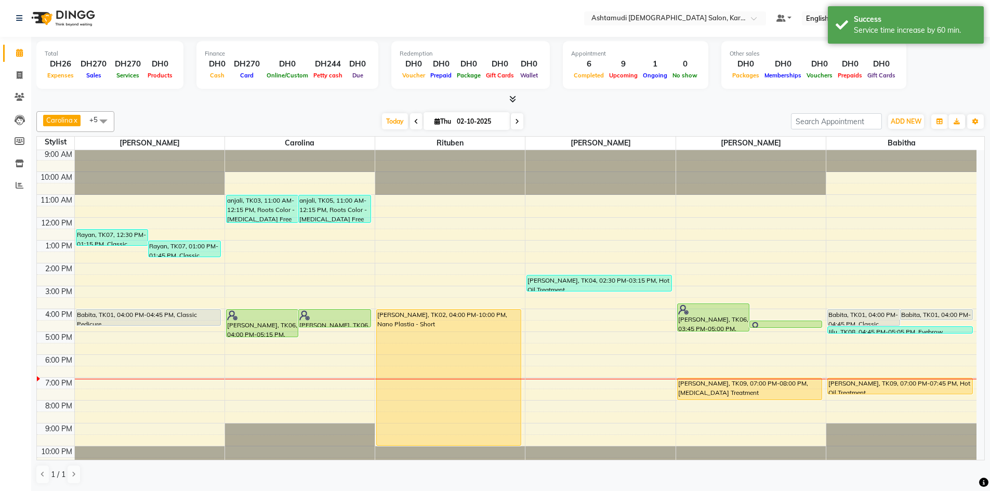
click at [578, 120] on div "Today Thu 02-10-2025" at bounding box center [453, 122] width 666 height 16
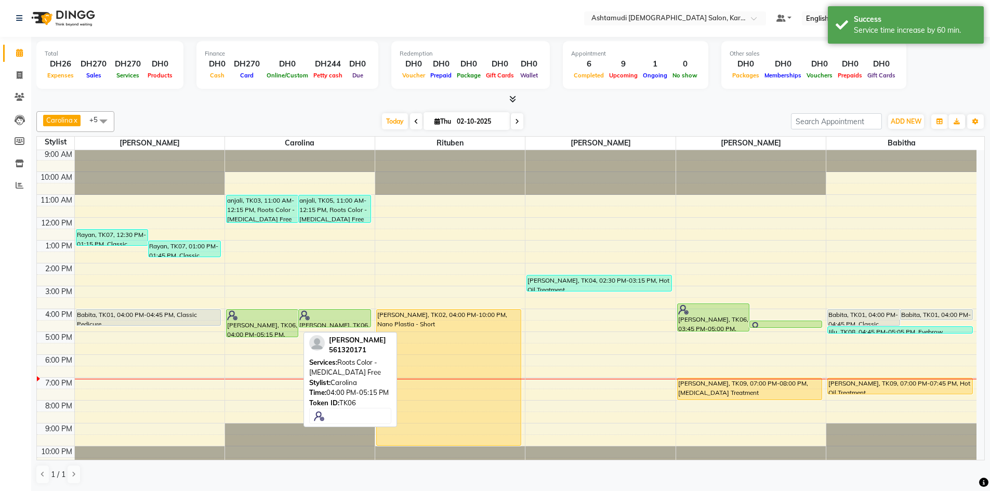
click at [262, 324] on div "[PERSON_NAME], TK06, 04:00 PM-05:15 PM, Roots Color - [MEDICAL_DATA] Free" at bounding box center [263, 323] width 72 height 27
click at [264, 327] on div "[PERSON_NAME], TK06, 04:00 PM-05:15 PM, Roots Color - [MEDICAL_DATA] Free" at bounding box center [263, 323] width 72 height 27
select select "5"
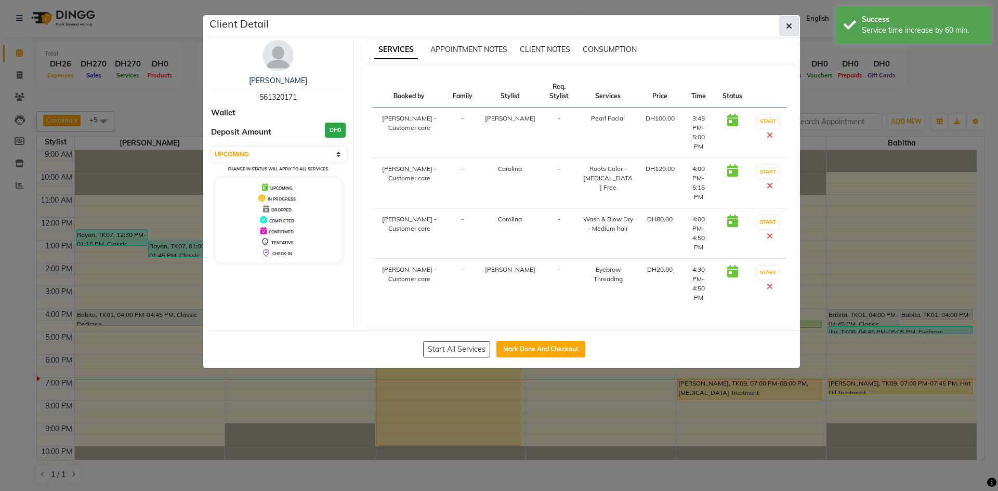
click at [789, 27] on icon "button" at bounding box center [789, 26] width 6 height 8
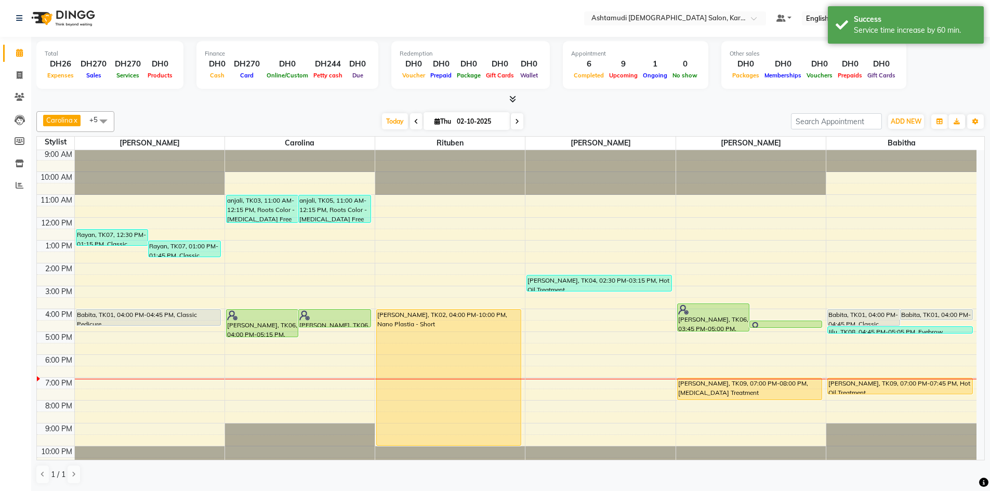
click at [754, 102] on div at bounding box center [510, 99] width 949 height 11
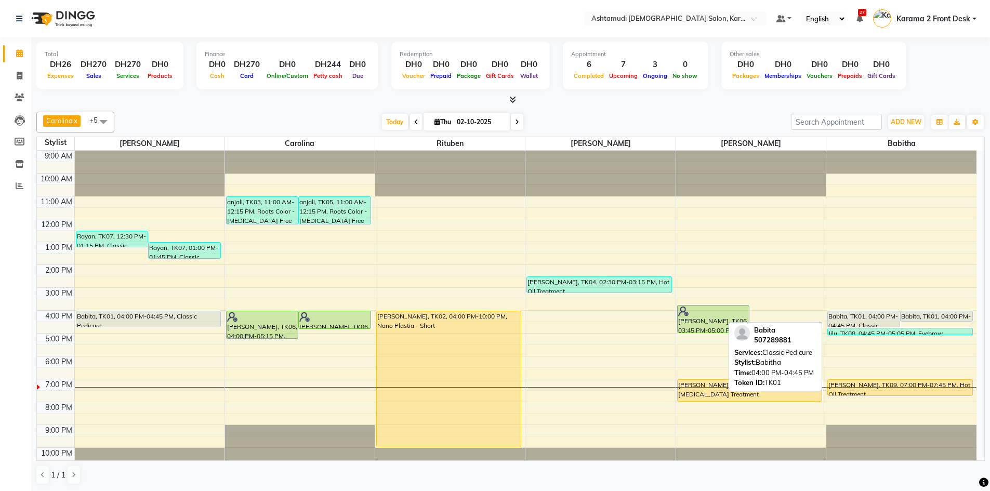
click at [876, 320] on div "Babita, TK01, 04:00 PM-04:45 PM, Classic Pedicure" at bounding box center [864, 319] width 72 height 16
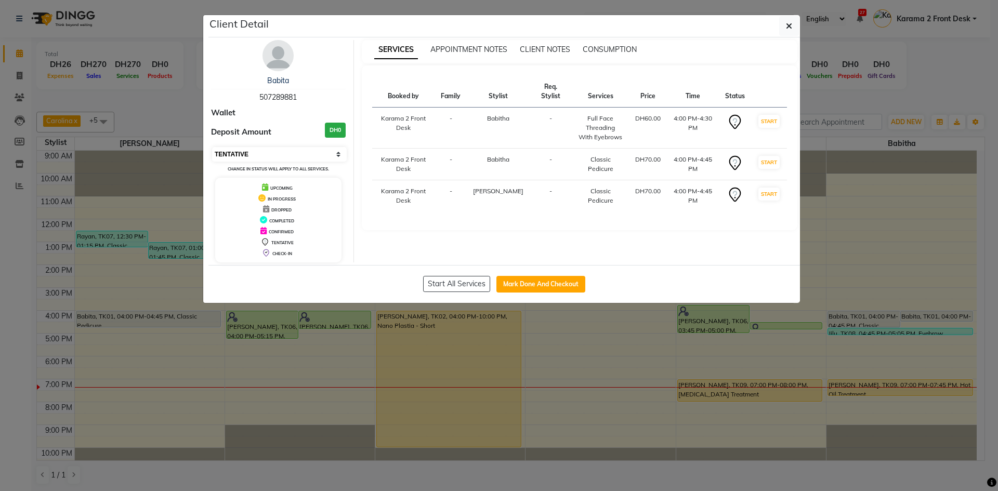
click at [321, 157] on select "Select IN SERVICE CONFIRMED TENTATIVE CHECK IN MARK DONE DROPPED UPCOMING" at bounding box center [279, 154] width 135 height 15
select select "2"
click at [212, 147] on select "Select IN SERVICE CONFIRMED TENTATIVE CHECK IN MARK DONE DROPPED UPCOMING" at bounding box center [279, 154] width 135 height 15
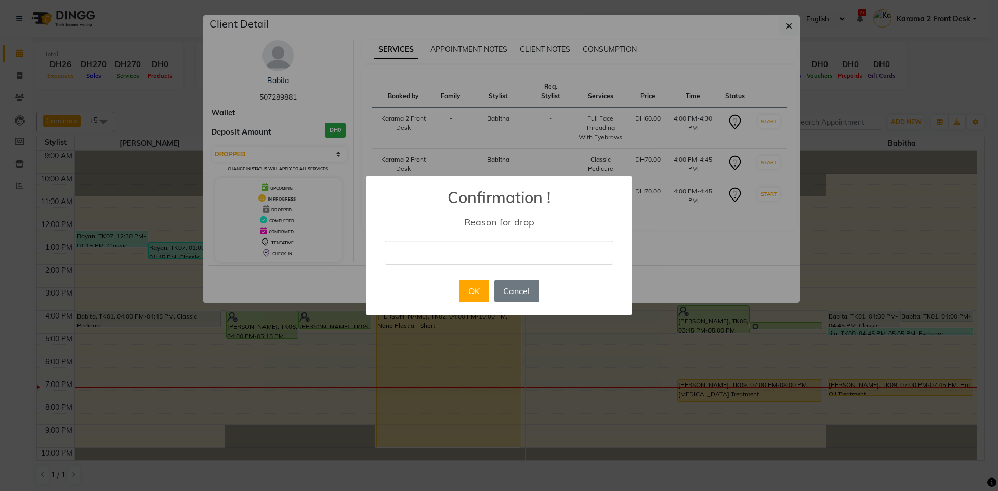
click at [430, 256] on input "text" at bounding box center [499, 253] width 229 height 24
type input "she is busy with work she will come another day"
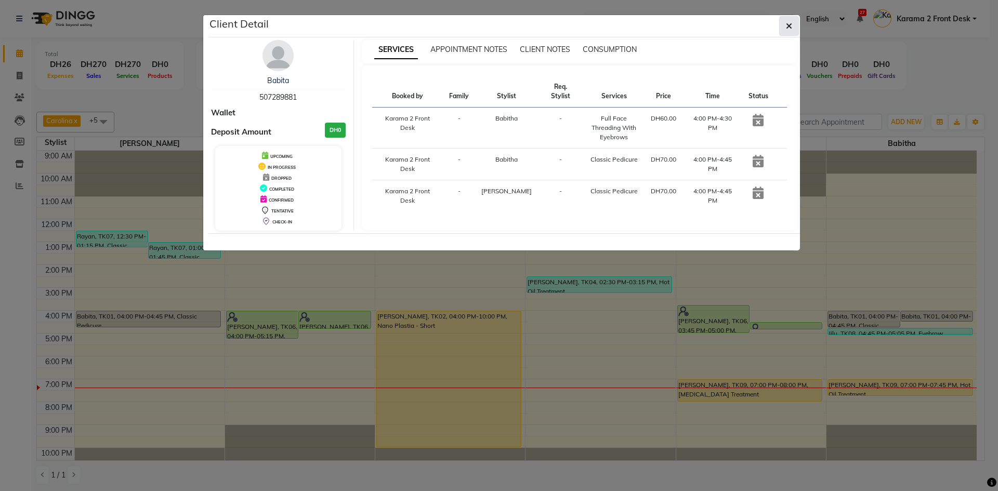
click at [793, 29] on button "button" at bounding box center [789, 26] width 20 height 20
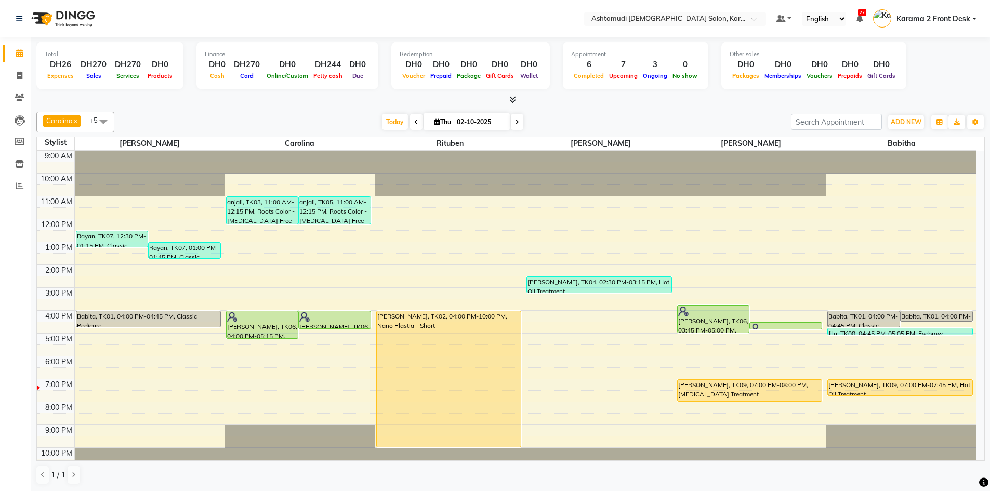
click at [231, 110] on div "Carolina x Linda x Farsana Begum x Jyothi Krishna x Babitha x Rituben x +5 Sele…" at bounding box center [510, 299] width 949 height 382
